Goal: Browse casually

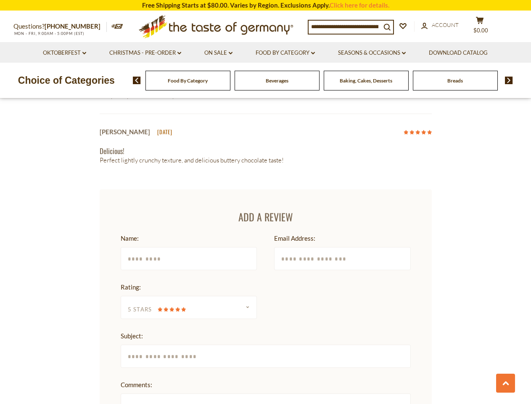
scroll to position [1017, 0]
click at [347, 26] on input at bounding box center [345, 27] width 72 height 12
click at [485, 27] on span "$0.00" at bounding box center [481, 30] width 15 height 7
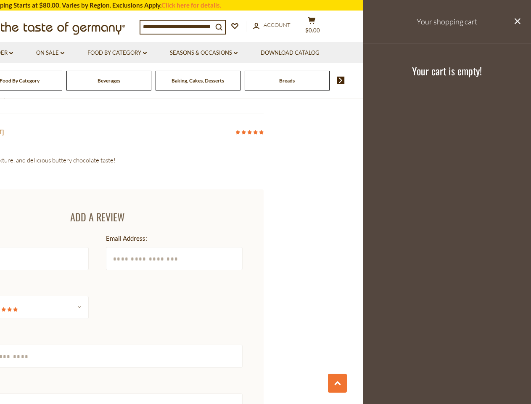
click at [219, 53] on link "Seasons & Occasions dropdown_arrow" at bounding box center [204, 52] width 68 height 9
click at [286, 53] on link "Download Catalog" at bounding box center [290, 52] width 59 height 9
click at [374, 53] on footer "Your cart is empty!" at bounding box center [447, 70] width 168 height 54
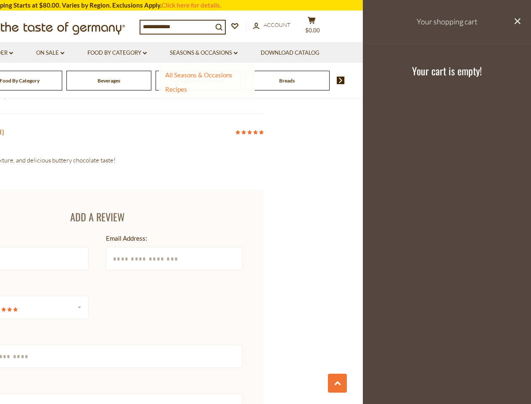
click at [62, 80] on div "Breads" at bounding box center [19, 81] width 85 height 20
click at [62, 80] on div "Beverages" at bounding box center [19, 81] width 85 height 20
click at [97, 403] on html "star arrow-up arrow-left arrow-right close arrow-down search check-mark plus mi…" at bounding box center [265, 257] width 531 height 2548
